Goal: Use online tool/utility: Use online tool/utility

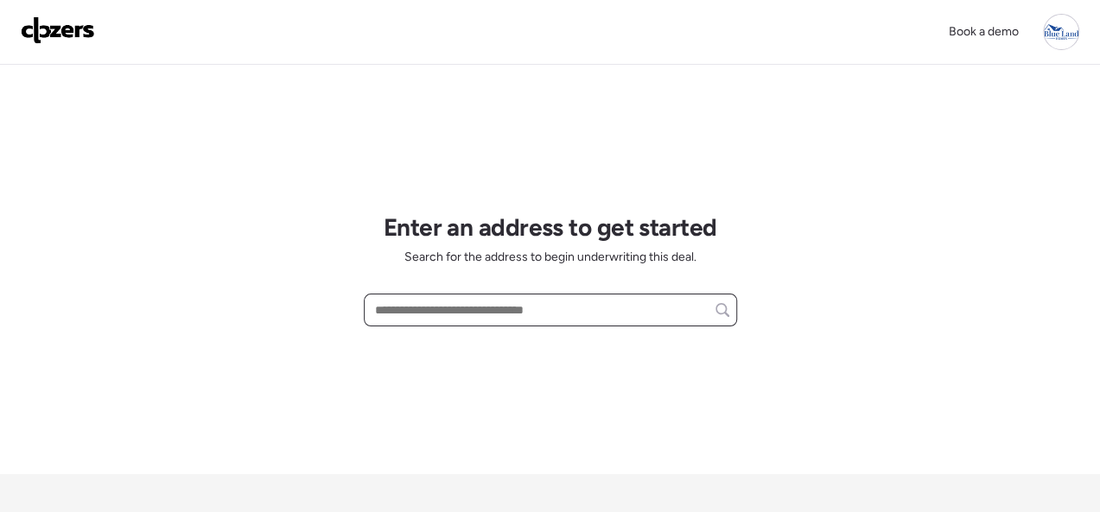
click at [446, 318] on input "text" at bounding box center [550, 310] width 358 height 24
paste input "**********"
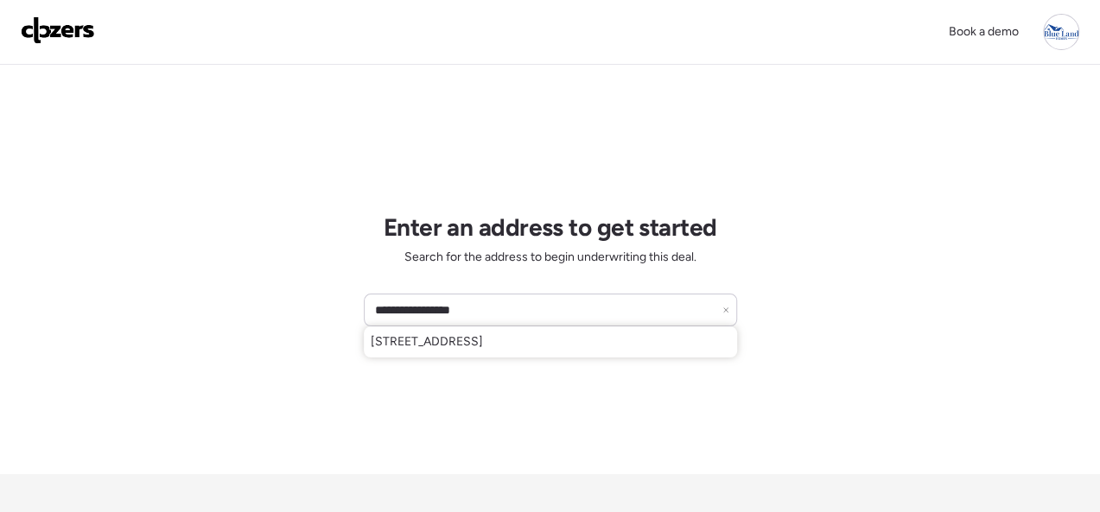
click at [483, 348] on span "[STREET_ADDRESS]" at bounding box center [427, 341] width 112 height 17
type input "**********"
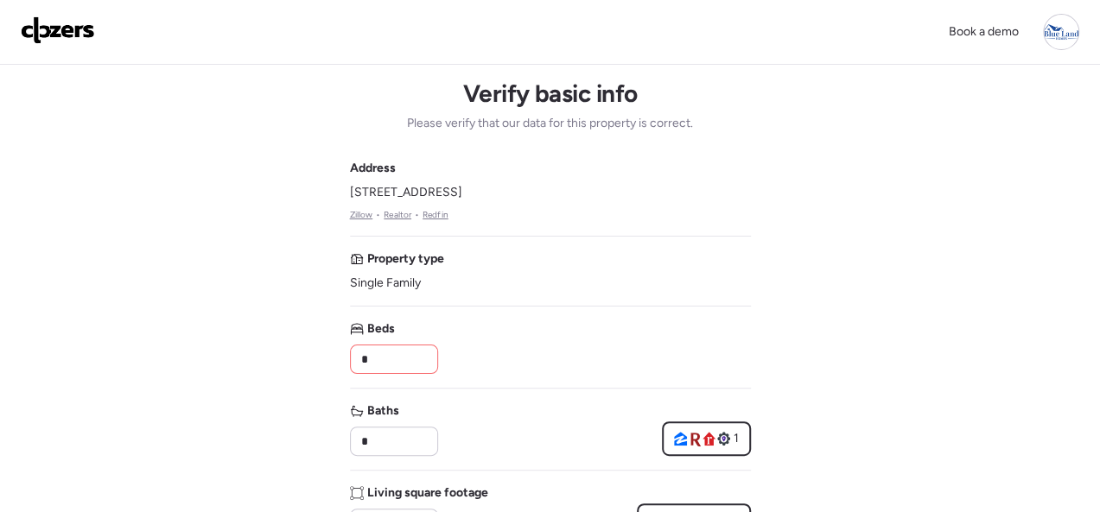
click at [409, 358] on input "*" at bounding box center [394, 359] width 73 height 24
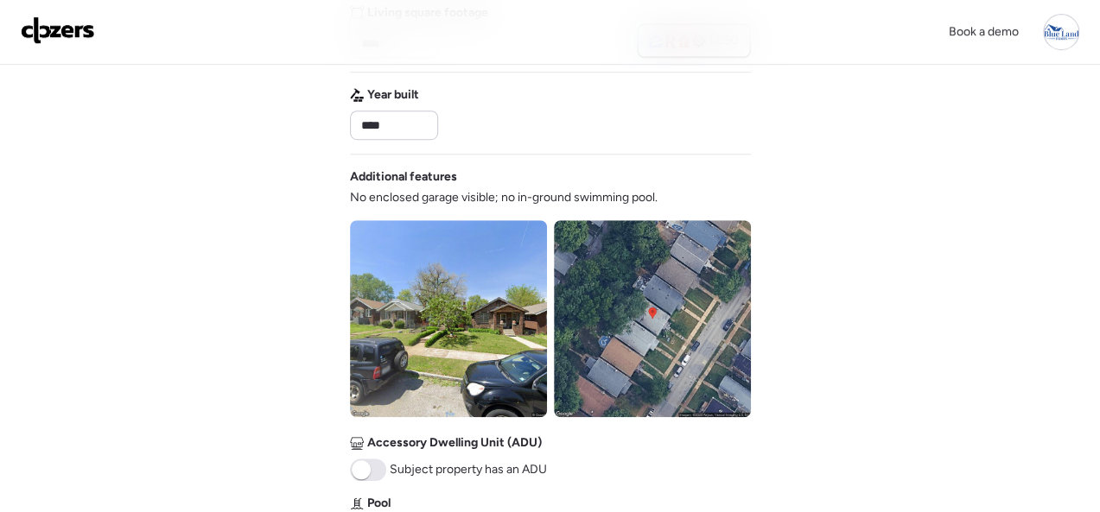
scroll to position [691, 0]
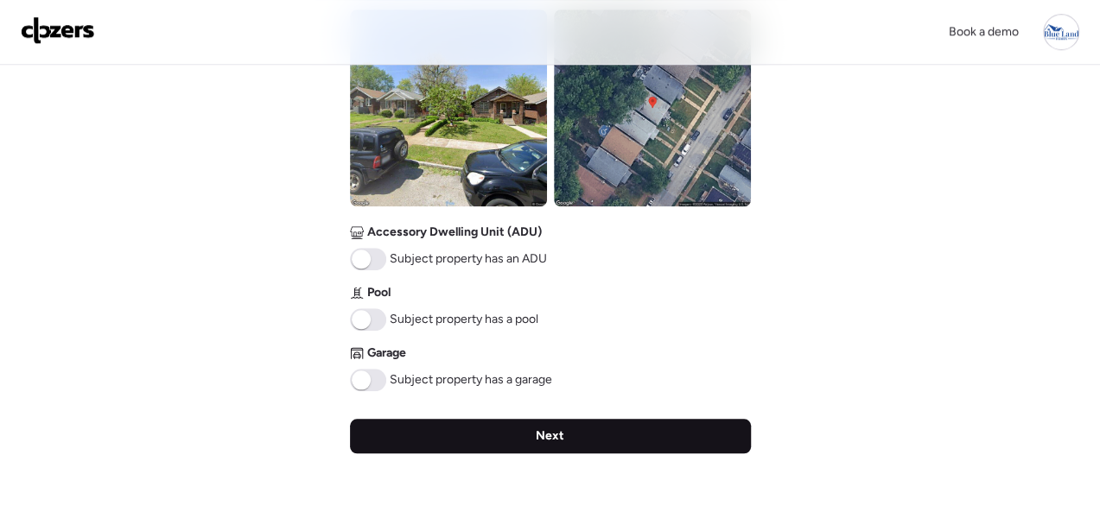
type input "*"
click at [550, 428] on span "Next" at bounding box center [550, 436] width 29 height 17
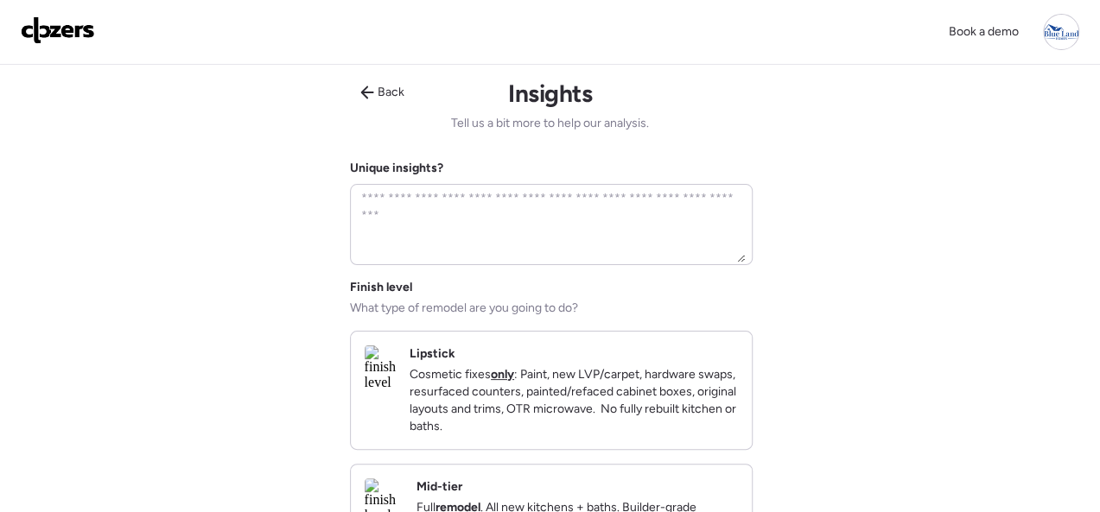
scroll to position [259, 0]
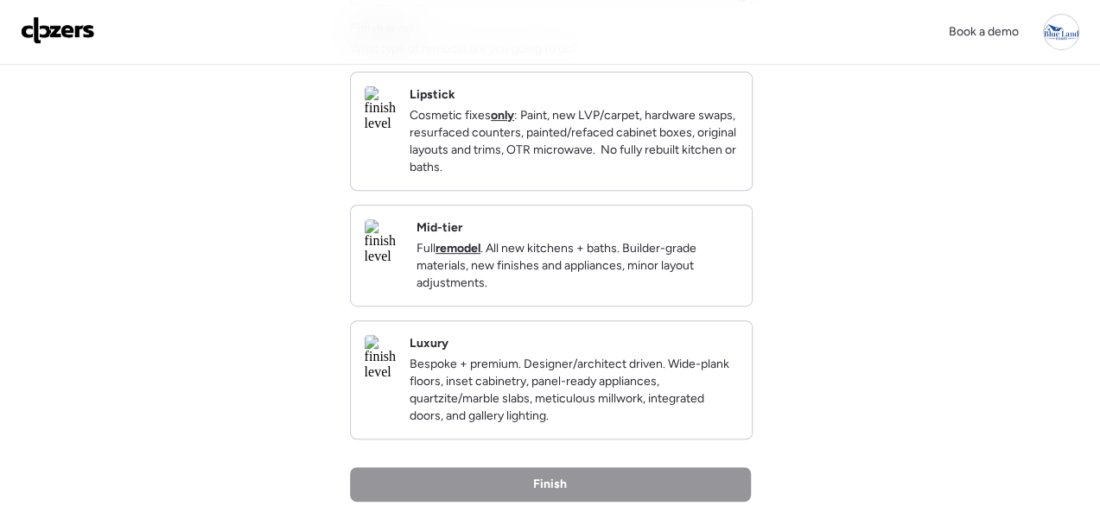
click at [626, 244] on div "Mid-tier Full remodel . All new kitchens + baths. Builder-grade materials, new …" at bounding box center [576, 255] width 321 height 73
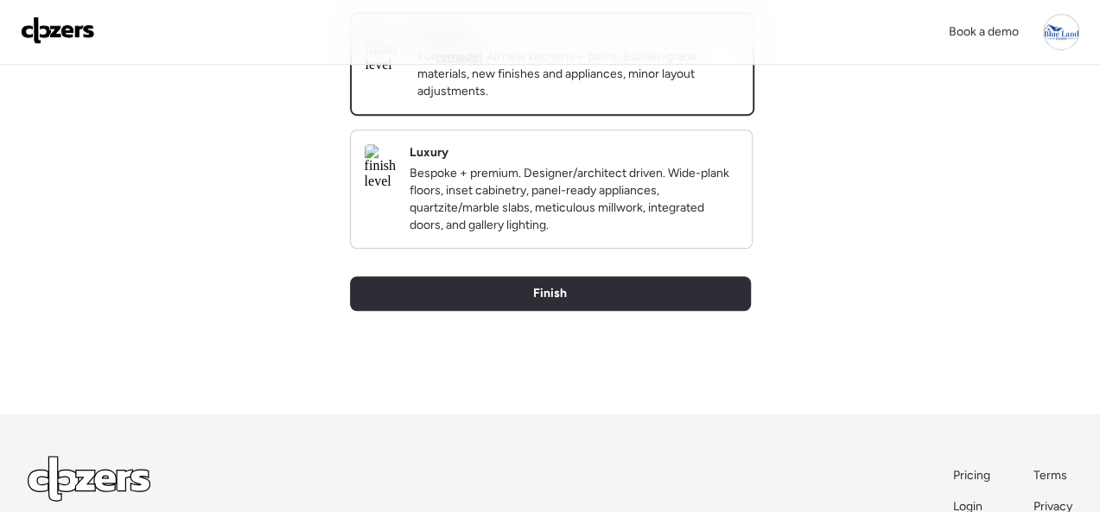
scroll to position [594, 0]
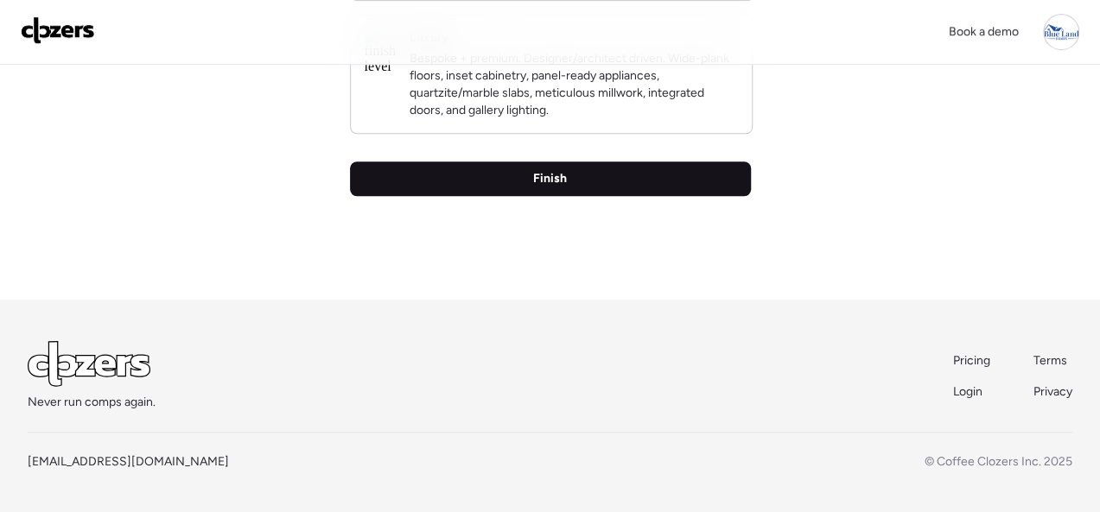
click at [548, 180] on span "Finish" at bounding box center [550, 178] width 34 height 17
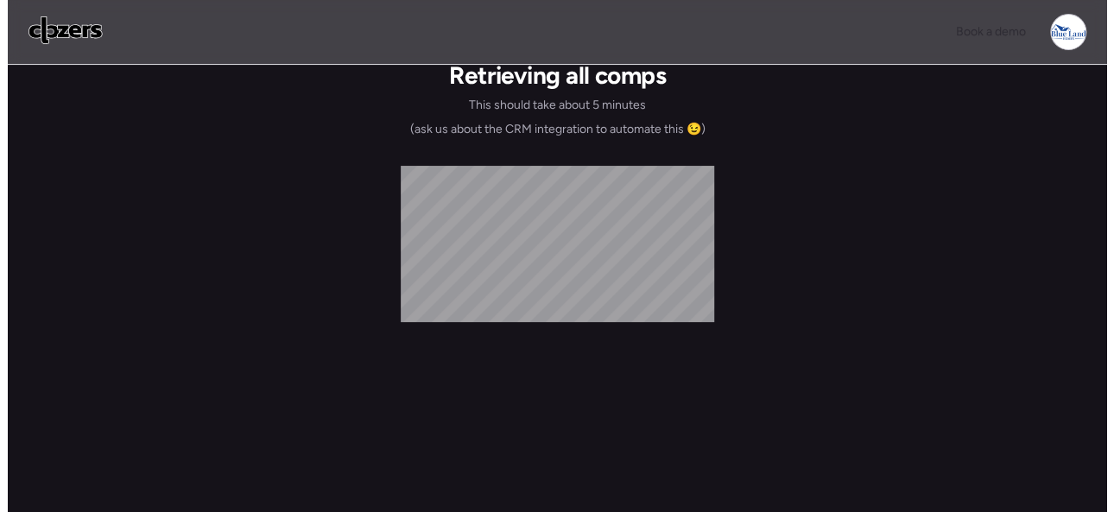
scroll to position [0, 0]
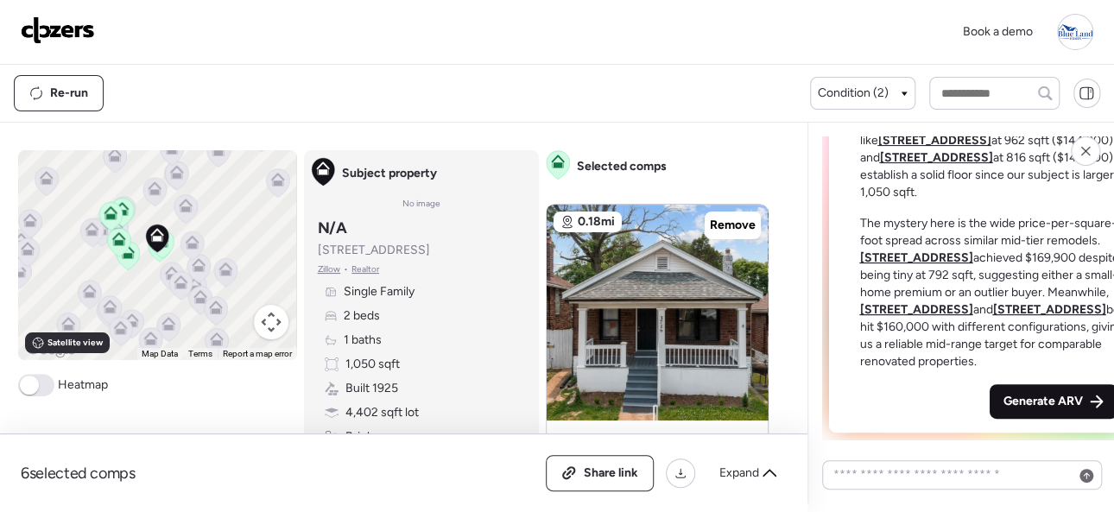
click at [1012, 409] on span "Generate ARV" at bounding box center [1043, 401] width 79 height 17
